Goal: Navigation & Orientation: Find specific page/section

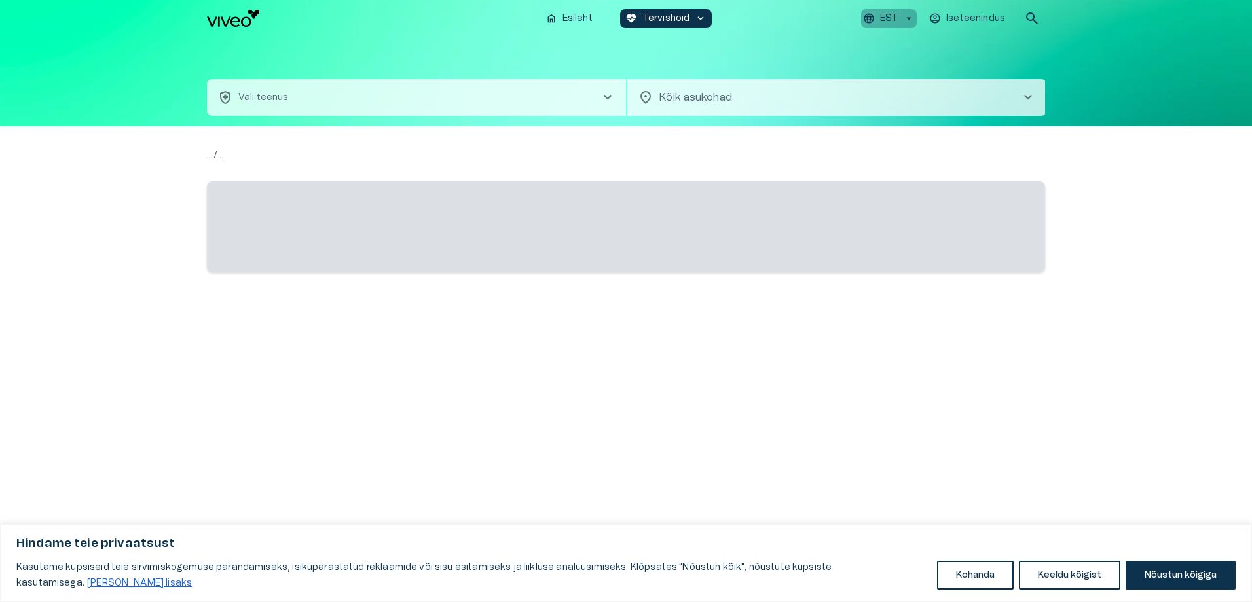
click at [904, 21] on icon "button" at bounding box center [909, 18] width 12 height 12
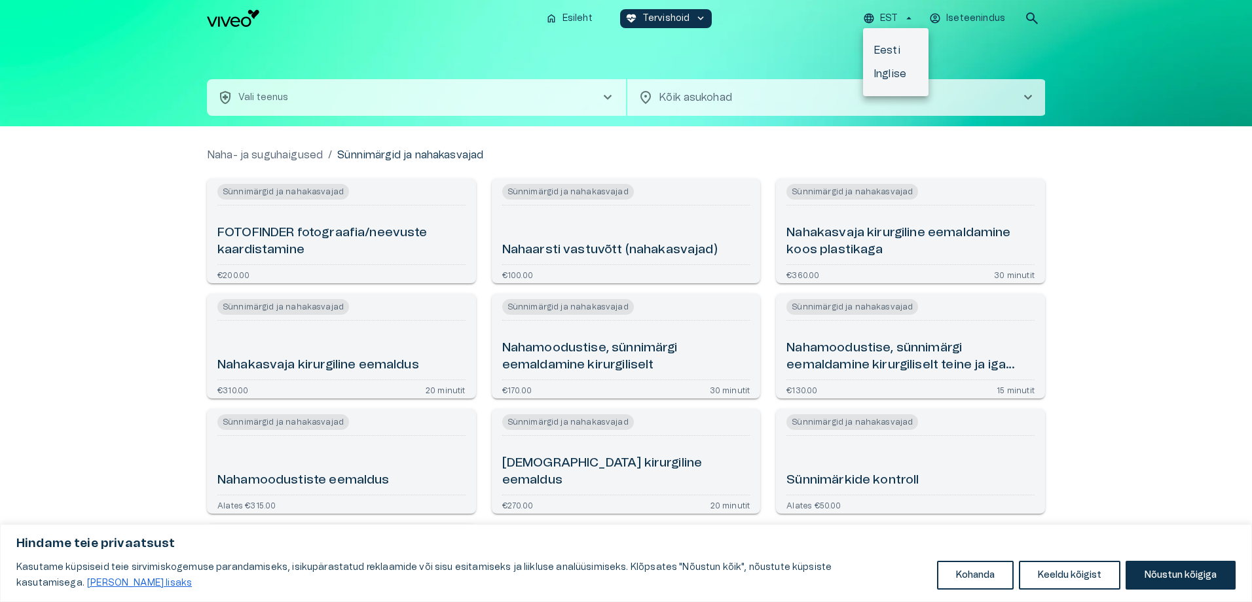
click at [897, 75] on li "Inglise" at bounding box center [895, 74] width 65 height 24
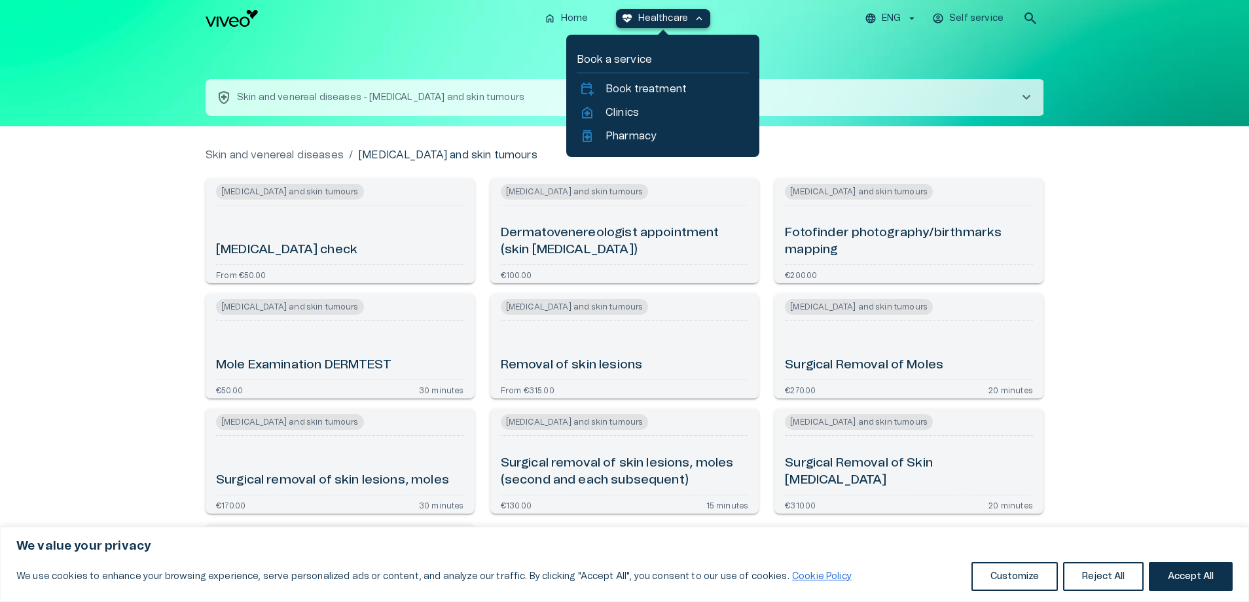
click at [667, 16] on p "Healthcare" at bounding box center [663, 19] width 50 height 14
click at [636, 111] on p "Clinics" at bounding box center [622, 113] width 33 height 16
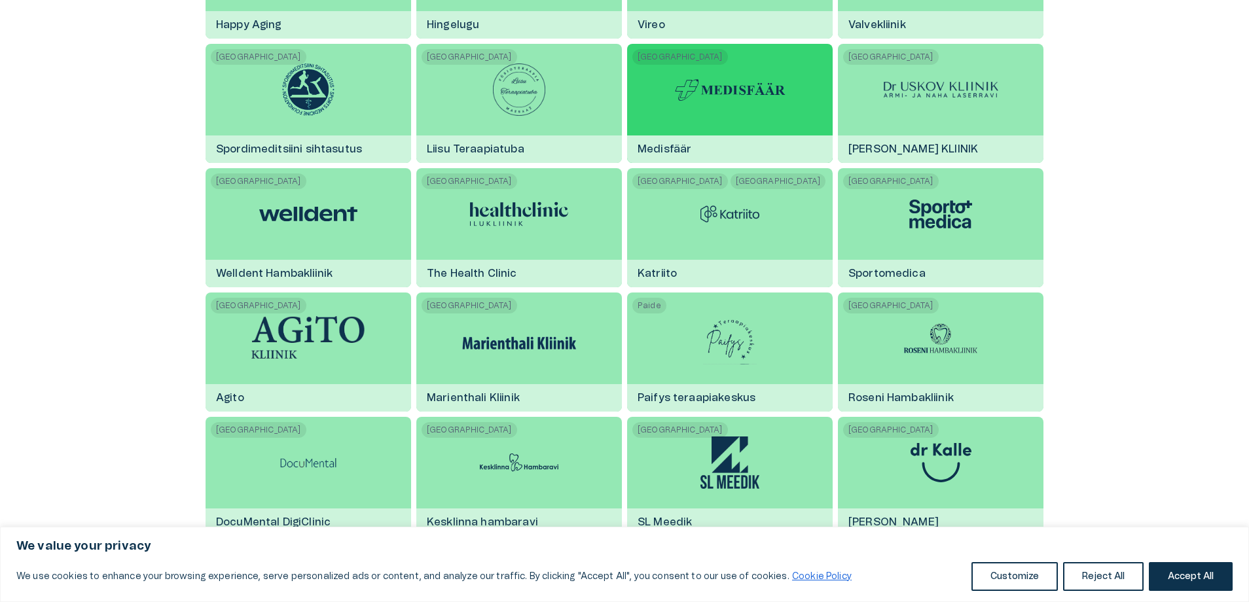
scroll to position [1375, 0]
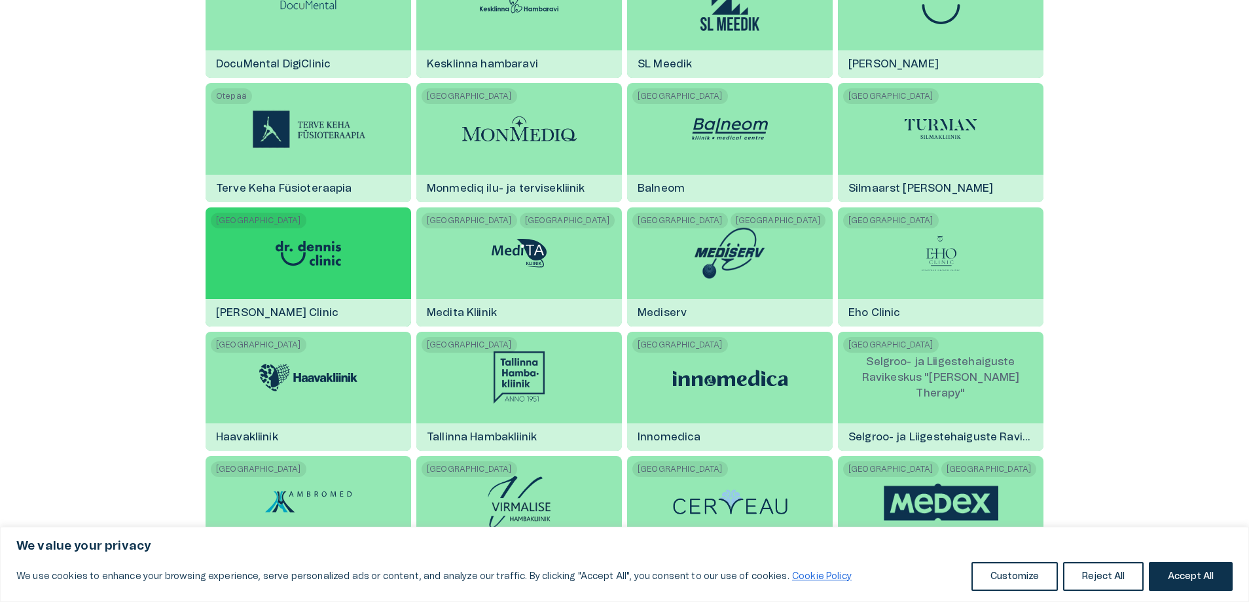
click at [304, 236] on img at bounding box center [308, 253] width 98 height 39
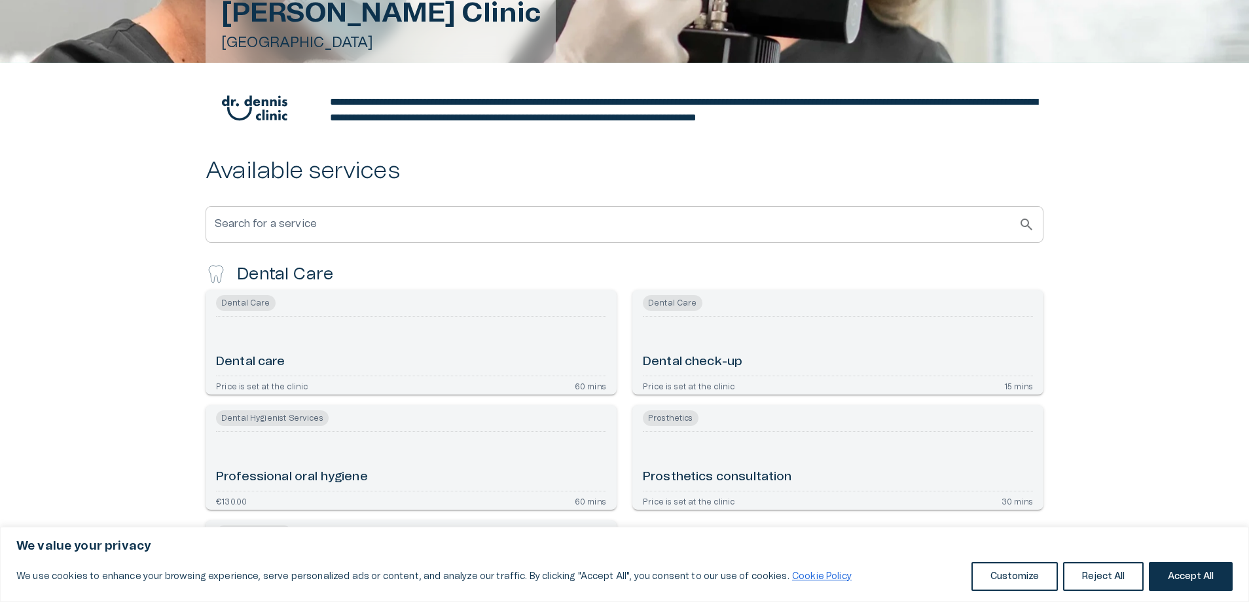
scroll to position [327, 0]
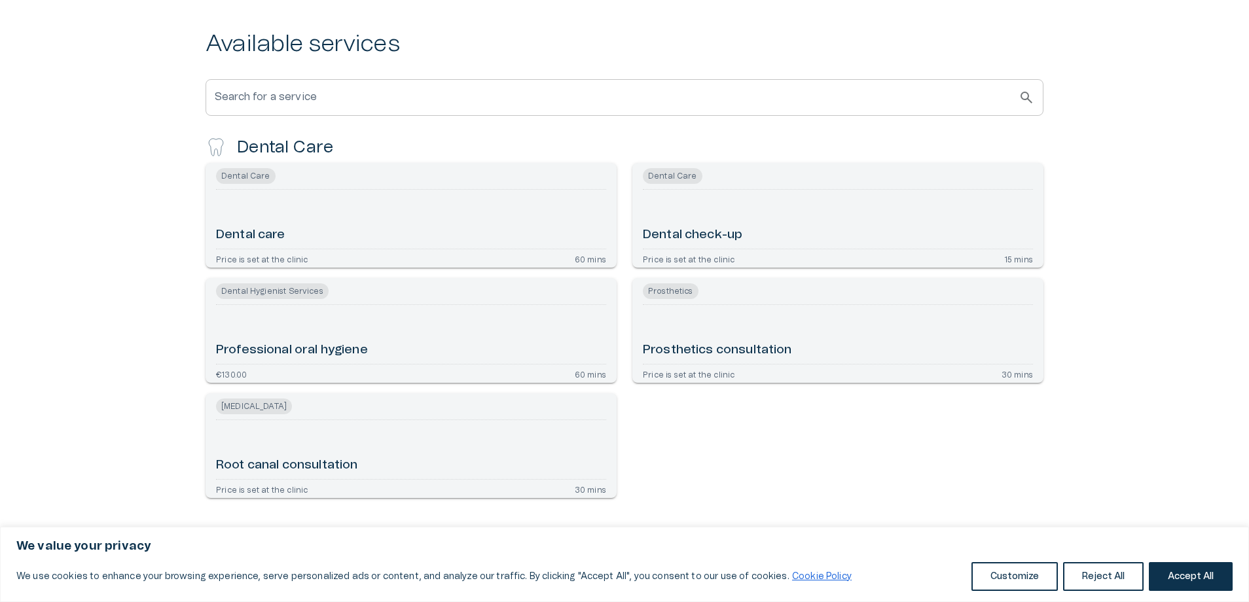
click at [403, 112] on input "Search for a service" at bounding box center [612, 97] width 813 height 37
drag, startPoint x: 1215, startPoint y: 579, endPoint x: 65, endPoint y: 22, distance: 1277.6
click at [1215, 579] on button "Accept All" at bounding box center [1191, 576] width 84 height 29
